Goal: Information Seeking & Learning: Find specific fact

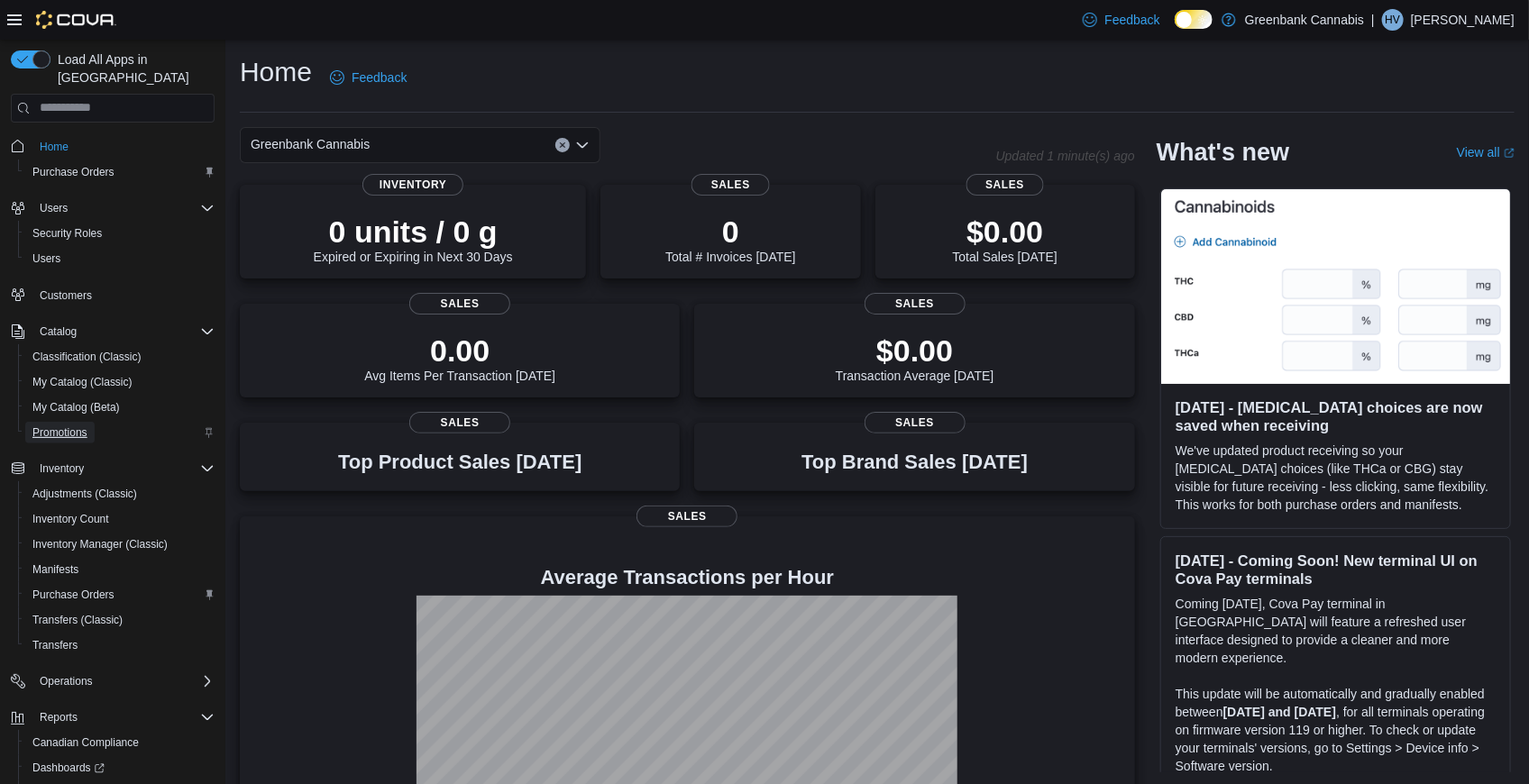
click at [82, 426] on span "Promotions" at bounding box center [60, 433] width 55 height 14
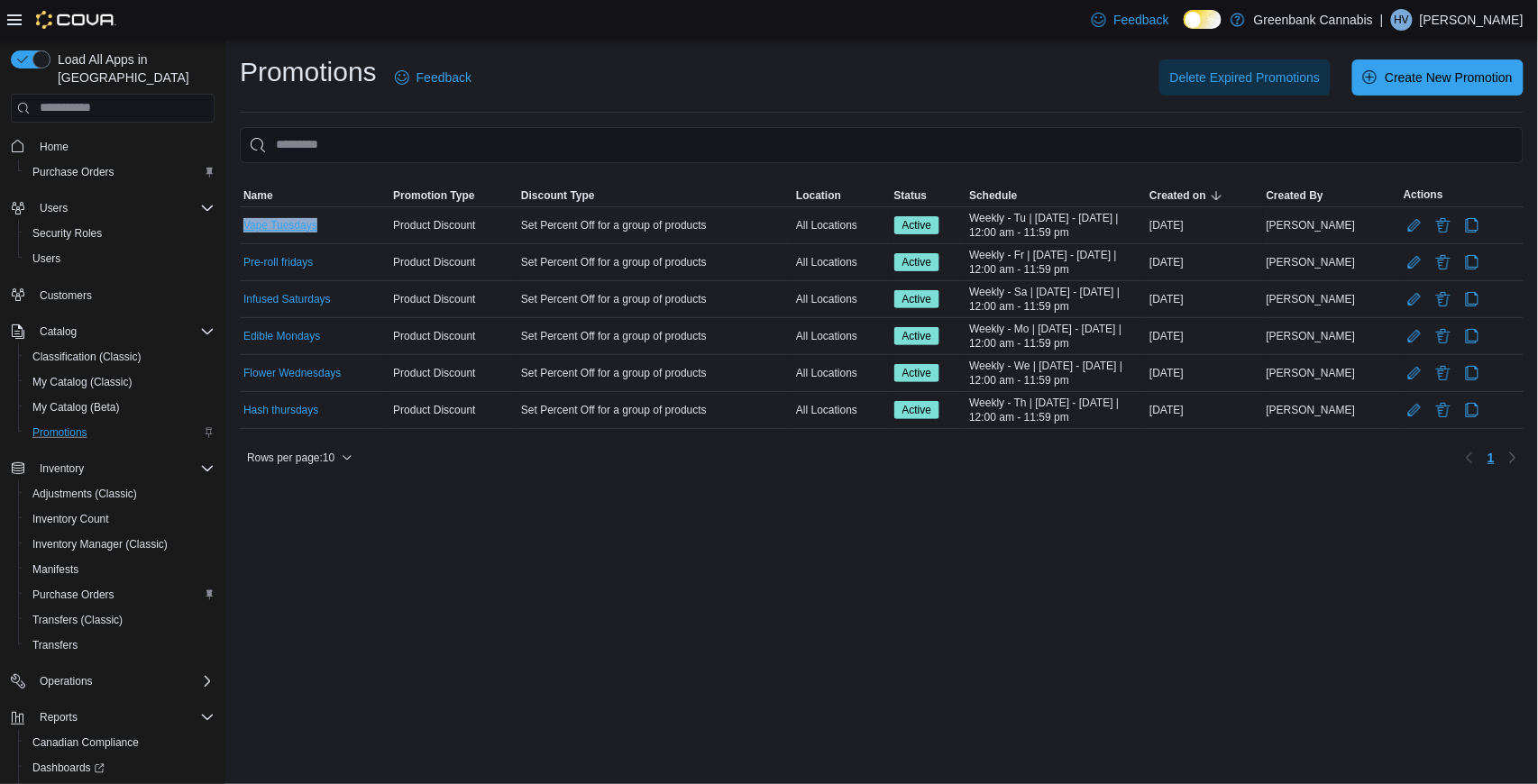
drag, startPoint x: 328, startPoint y: 224, endPoint x: 242, endPoint y: 225, distance: 86.0
click at [242, 225] on div "Vape Tuesdays" at bounding box center [314, 225] width 150 height 21
copy link "Vape Tuesdays"
drag, startPoint x: 321, startPoint y: 265, endPoint x: 241, endPoint y: 266, distance: 80.0
click at [241, 266] on div "Pre-roll fridays" at bounding box center [314, 262] width 150 height 21
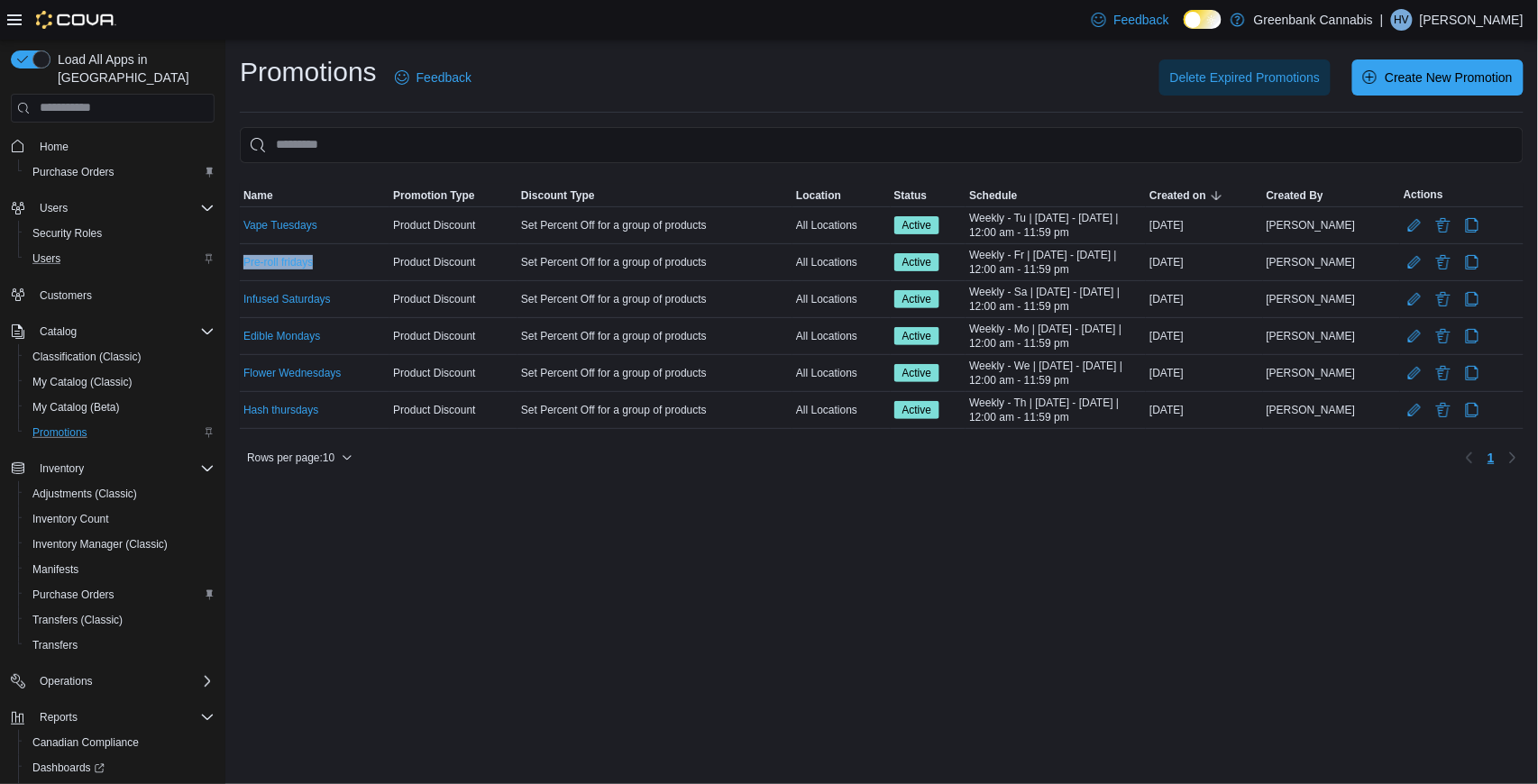
copy link "Pre-roll fridays"
drag, startPoint x: 338, startPoint y: 299, endPoint x: 242, endPoint y: 301, distance: 96.0
click at [242, 301] on div "Infused Saturdays" at bounding box center [314, 299] width 150 height 21
copy link "Infused Saturdays"
drag, startPoint x: 327, startPoint y: 332, endPoint x: 245, endPoint y: 336, distance: 82.1
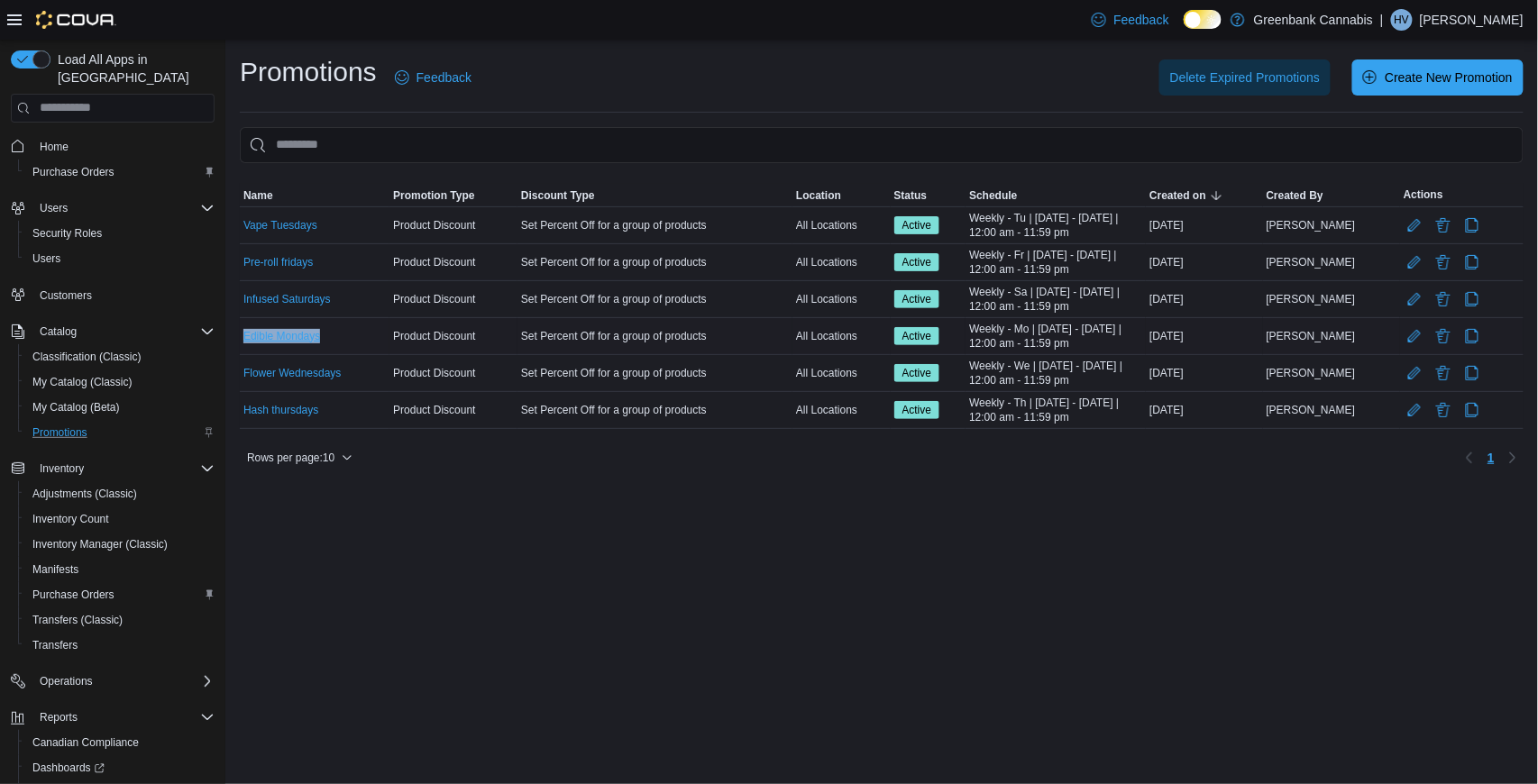
click at [245, 336] on div "Edible Mondays" at bounding box center [314, 336] width 150 height 21
copy link "Edible Mondays"
drag, startPoint x: 328, startPoint y: 413, endPoint x: 244, endPoint y: 409, distance: 84.1
click at [244, 409] on div "Hash thursdays" at bounding box center [314, 409] width 150 height 21
copy link "Hash thursdays"
